Goal: Task Accomplishment & Management: Complete application form

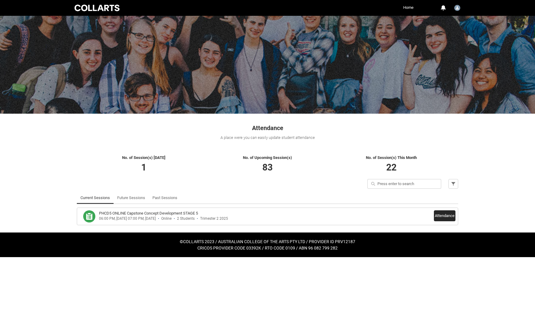
click at [444, 216] on button "Attendance" at bounding box center [445, 215] width 22 height 11
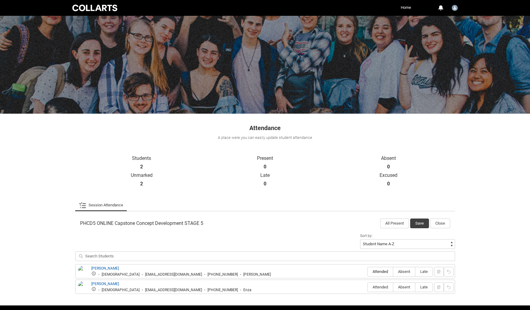
click at [380, 274] on label "Attended" at bounding box center [380, 271] width 25 height 9
click at [368, 271] on input "Attended" at bounding box center [368, 271] width 0 height 0
type lightning-radio-group "Attended"
radio input "true"
click at [384, 291] on label "Attended" at bounding box center [380, 286] width 25 height 9
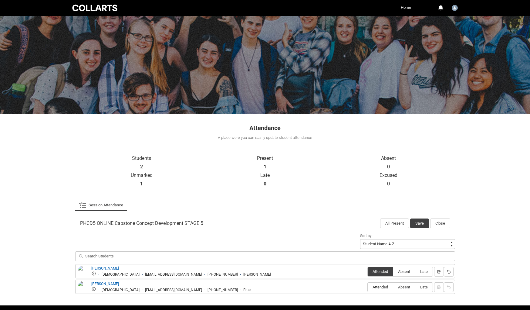
click at [368, 287] on input "Attended" at bounding box center [368, 287] width 0 height 0
type lightning-radio-group "Attended"
radio input "true"
click at [422, 225] on button "Save" at bounding box center [419, 223] width 19 height 10
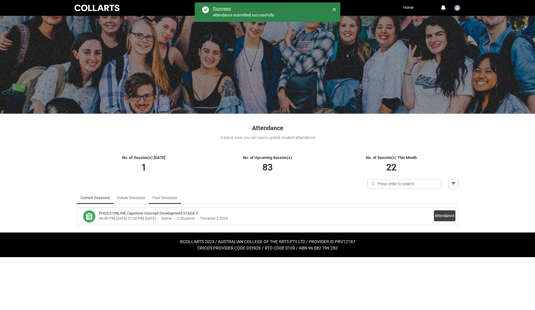
click at [161, 199] on link "Past Sessions" at bounding box center [164, 198] width 25 height 12
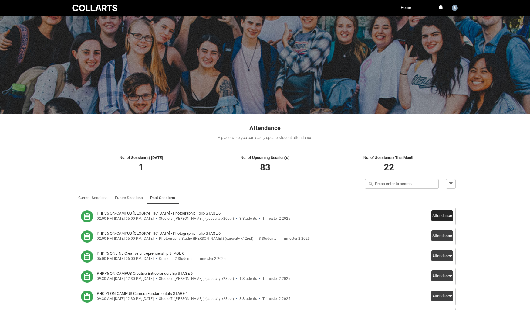
click at [442, 215] on button "Attendance" at bounding box center [443, 215] width 22 height 11
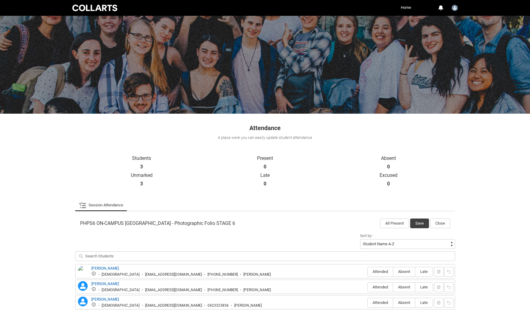
scroll to position [35, 0]
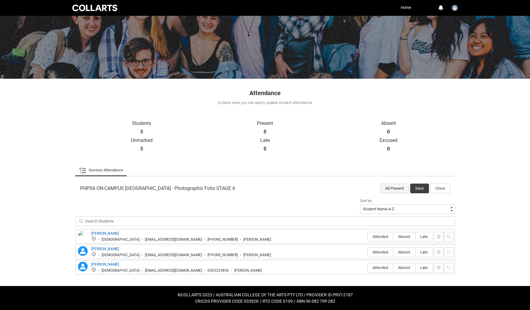
click at [394, 188] on button "All Present" at bounding box center [394, 188] width 29 height 10
radio input "true"
click at [422, 188] on button "Save" at bounding box center [419, 188] width 19 height 10
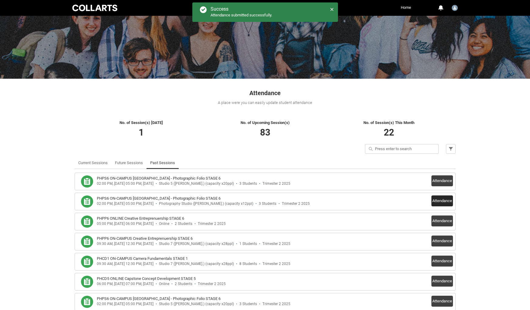
click at [443, 200] on button "Attendance" at bounding box center [443, 200] width 22 height 11
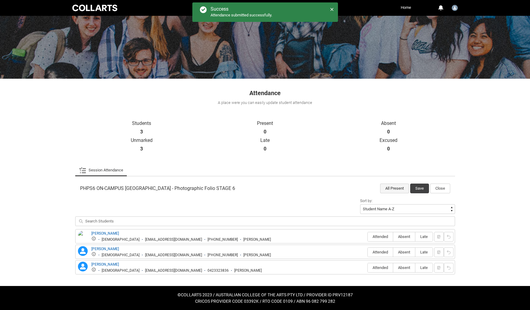
click at [408, 187] on button "All Present" at bounding box center [394, 188] width 29 height 10
radio input "true"
click at [414, 189] on button "Save" at bounding box center [419, 188] width 19 height 10
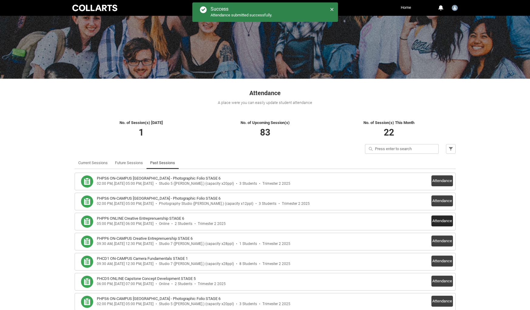
click at [447, 222] on button "Attendance" at bounding box center [443, 220] width 22 height 11
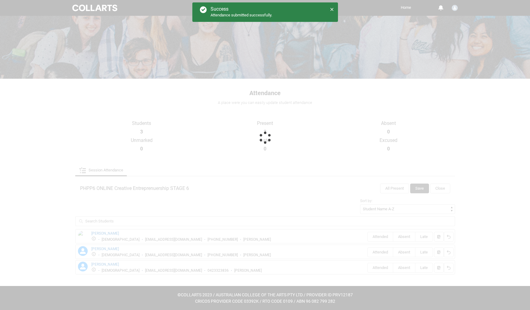
scroll to position [19, 0]
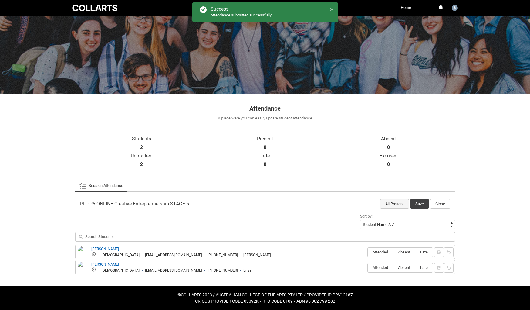
click at [399, 205] on button "All Present" at bounding box center [394, 204] width 29 height 10
radio input "true"
click at [424, 203] on button "Save" at bounding box center [419, 204] width 19 height 10
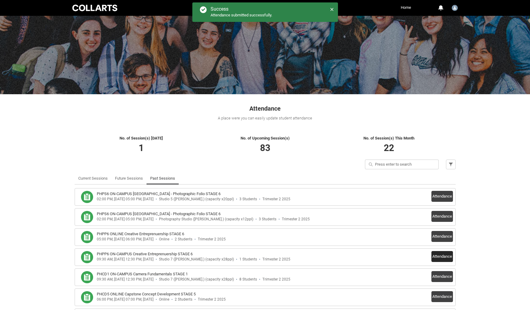
click at [438, 256] on button "Attendance" at bounding box center [443, 256] width 22 height 11
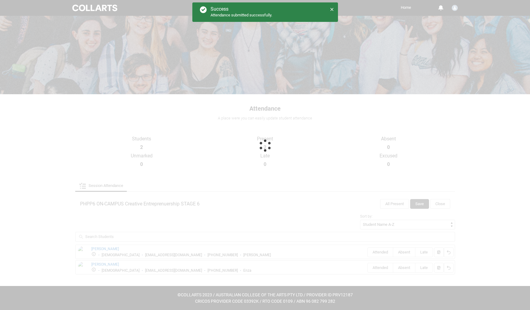
scroll to position [4, 0]
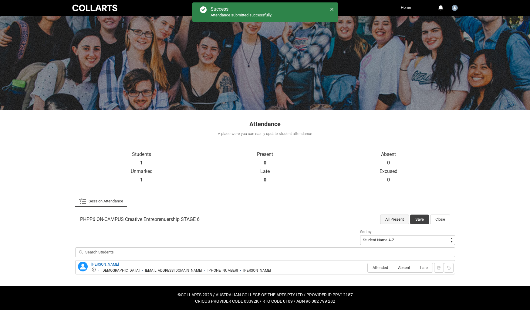
click at [394, 221] on button "All Present" at bounding box center [394, 219] width 29 height 10
radio input "true"
click at [425, 218] on button "Save" at bounding box center [419, 219] width 19 height 10
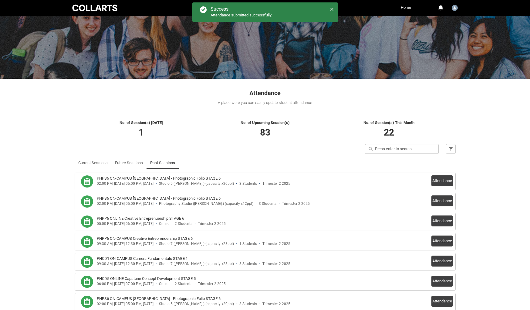
scroll to position [36, 0]
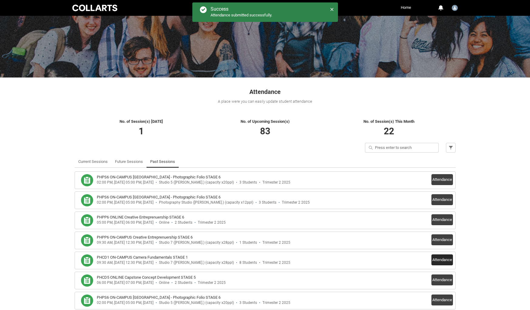
click at [444, 258] on button "Attendance" at bounding box center [443, 259] width 22 height 11
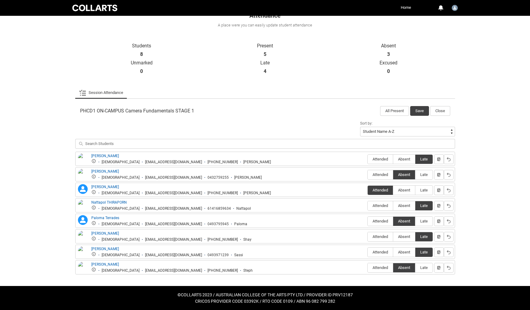
scroll to position [0, 0]
